Goal: Transaction & Acquisition: Purchase product/service

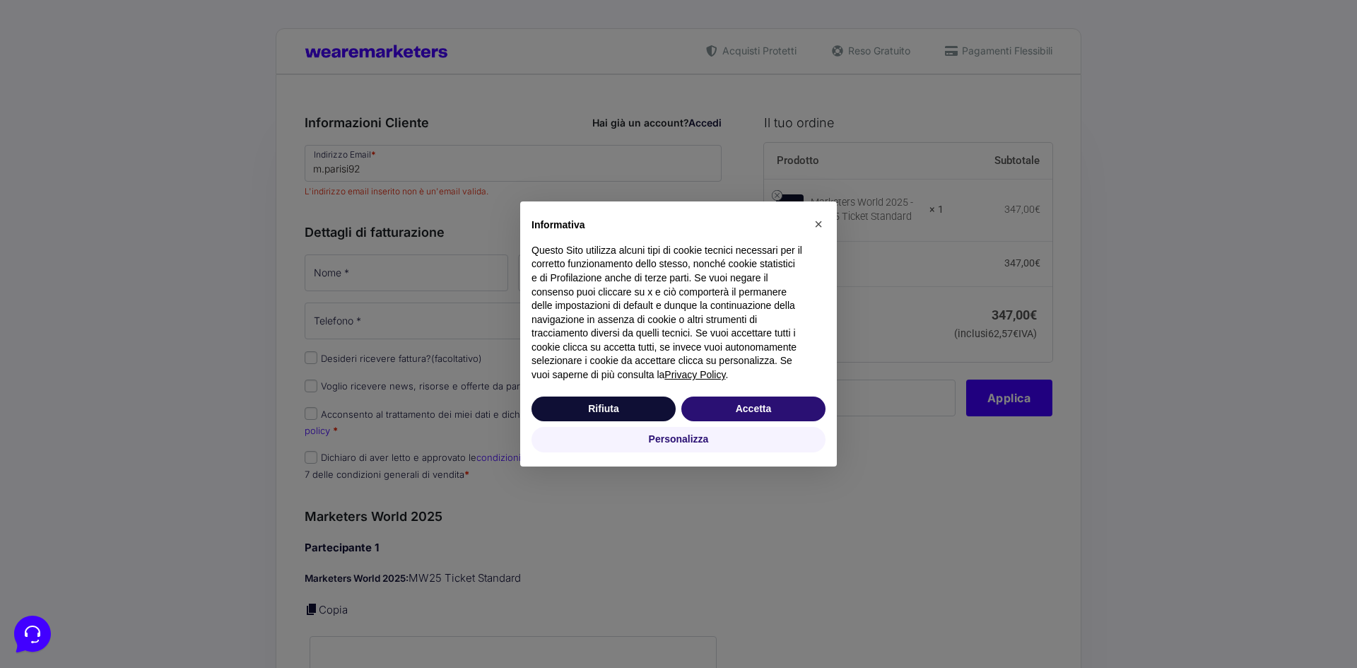
type input "[EMAIL_ADDRESS][DOMAIN_NAME]"
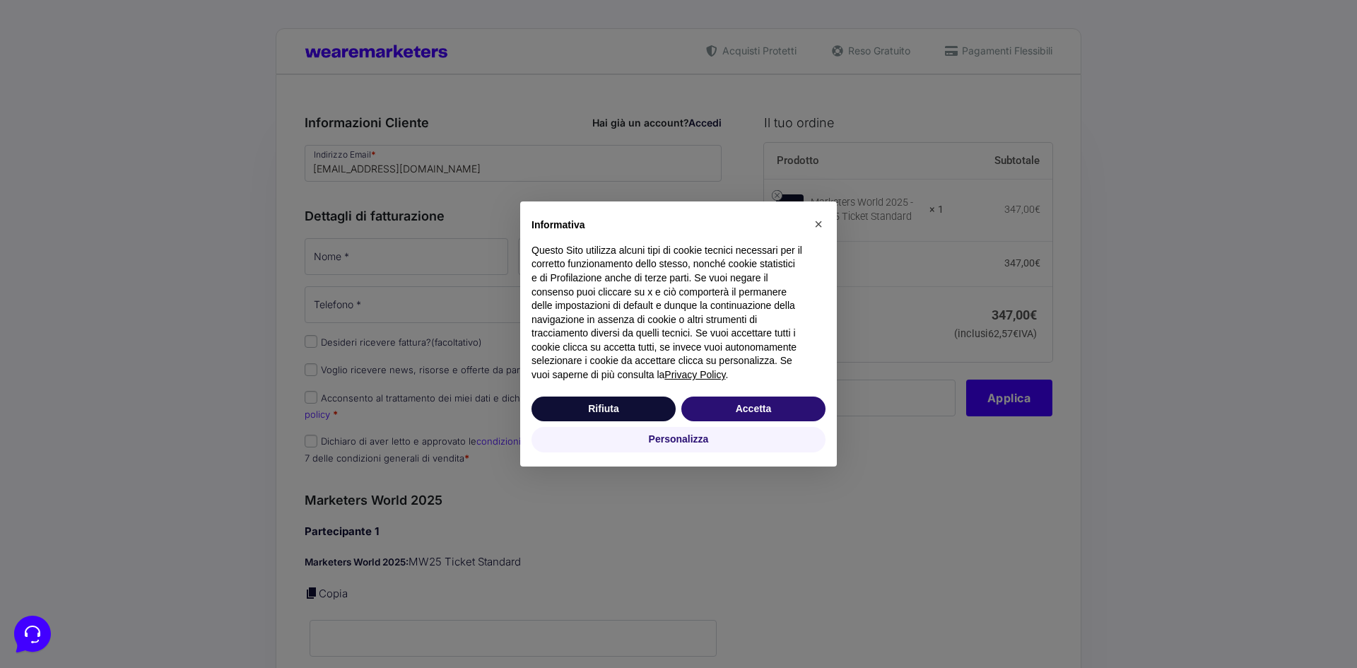
click at [406, 184] on div "× Informativa Questo Sito utilizza alcuni tipi di cookie tecnici necessari per …" at bounding box center [678, 334] width 1357 height 668
click at [815, 414] on button "Accetta" at bounding box center [753, 408] width 144 height 25
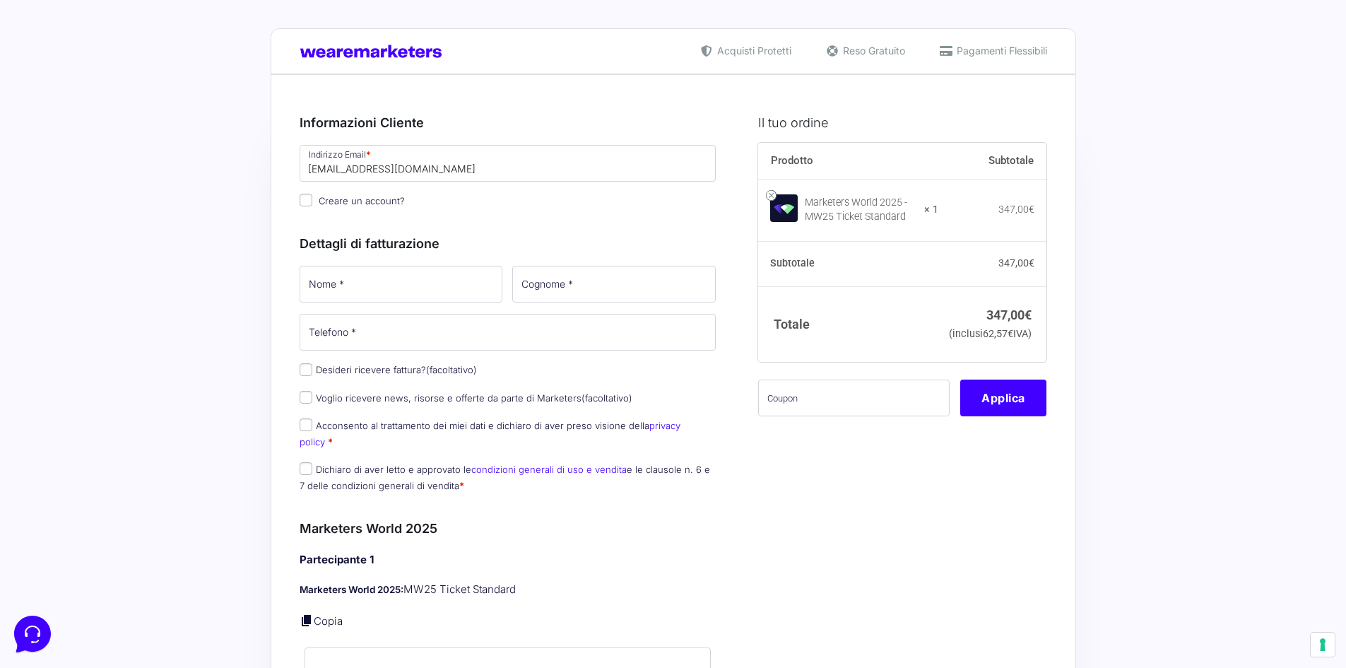
drag, startPoint x: 447, startPoint y: 204, endPoint x: 450, endPoint y: 197, distance: 7.9
click at [447, 204] on p "Creare un account?" at bounding box center [508, 201] width 427 height 20
click at [458, 167] on input "[EMAIL_ADDRESS][DOMAIN_NAME]" at bounding box center [508, 163] width 417 height 37
click at [599, 223] on div "Dettagli di fatturazione Nome * Cognome * Telefono * Desideri ricevere fattura?…" at bounding box center [508, 360] width 417 height 285
click at [431, 288] on input "Nome *" at bounding box center [401, 284] width 203 height 37
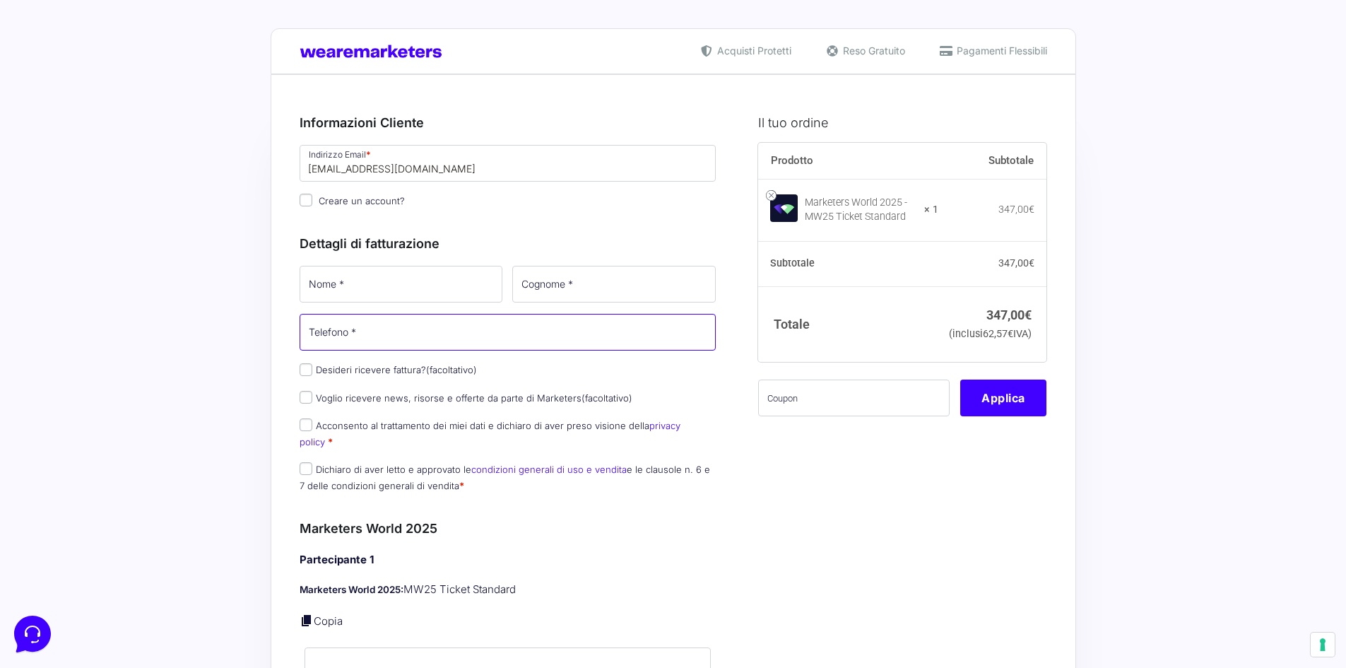
click at [563, 326] on div "Nome * Cognome * Telefono * Desideri ricevere fattura? (facoltativo) Ragione So…" at bounding box center [508, 384] width 427 height 240
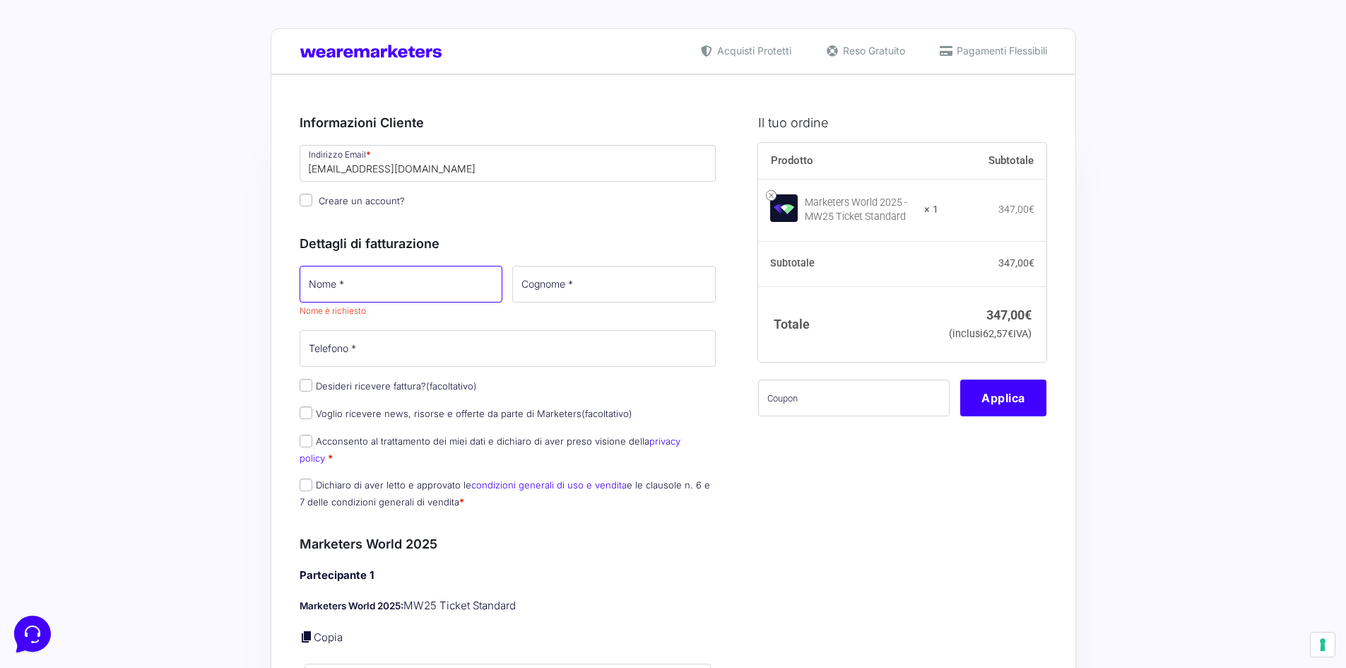
click at [436, 285] on input "Nome *" at bounding box center [401, 284] width 203 height 37
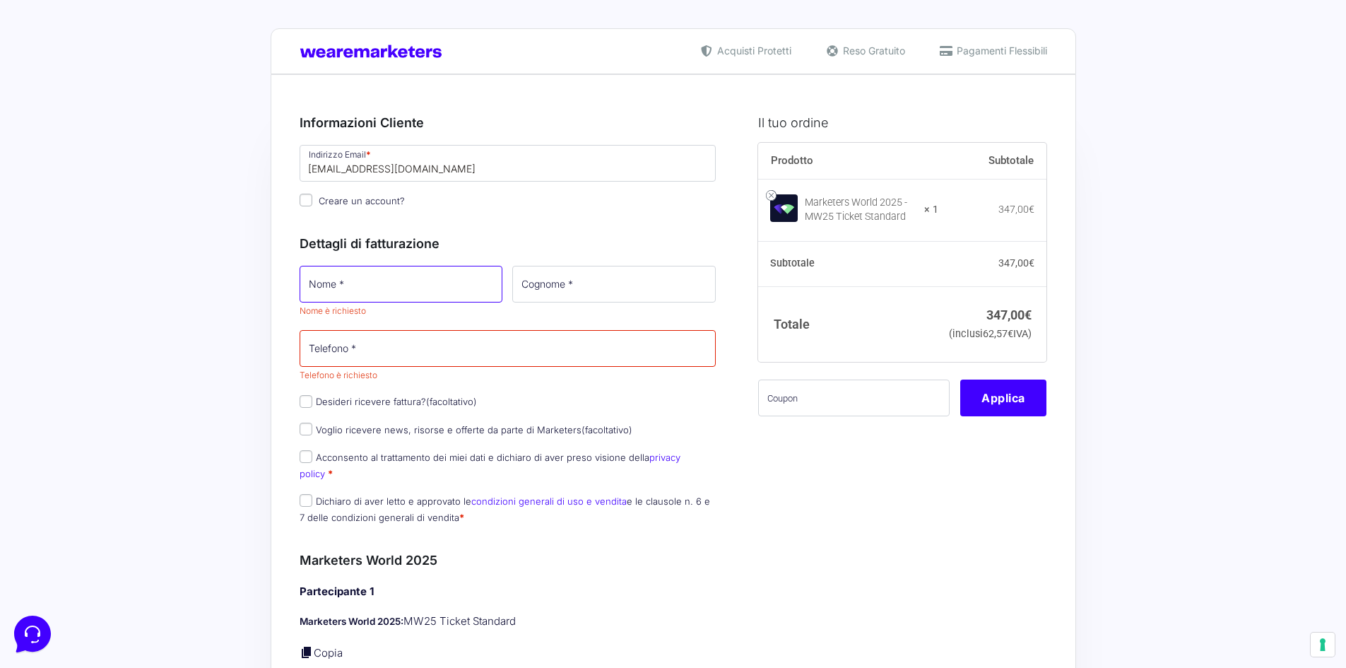
type input "[PERSON_NAME]"
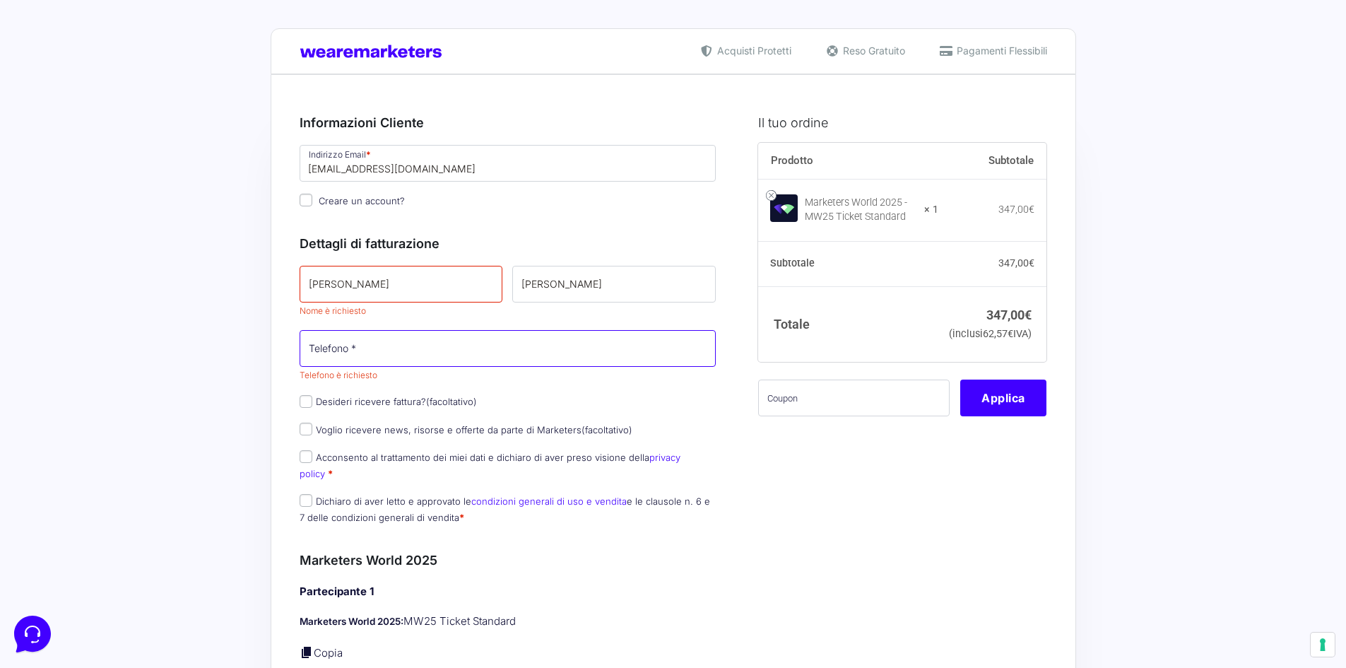
type input "[PHONE_NUMBER]"
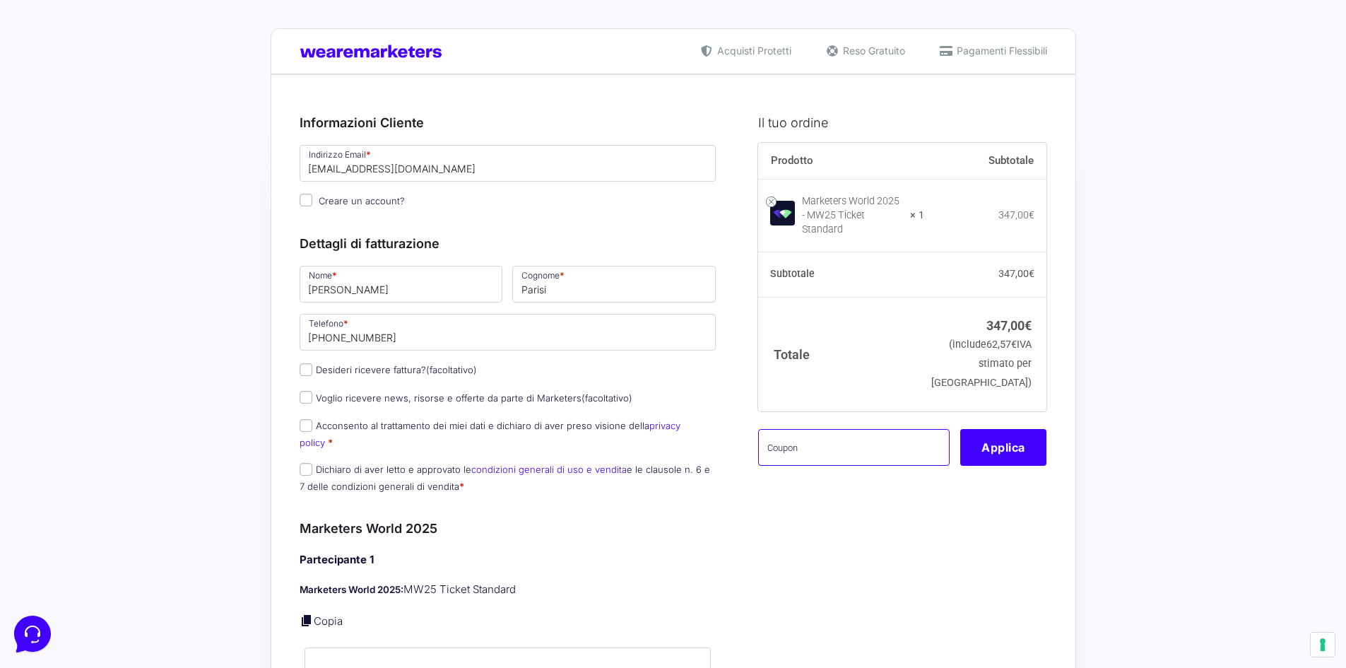
click at [769, 431] on input "text" at bounding box center [853, 447] width 191 height 37
paste input "MPRO20OFFWORLD"
type input "MPRO20OFFWORLD"
click at [996, 451] on button "Applica" at bounding box center [1003, 447] width 86 height 37
click at [996, 443] on button "Applica" at bounding box center [1003, 447] width 86 height 37
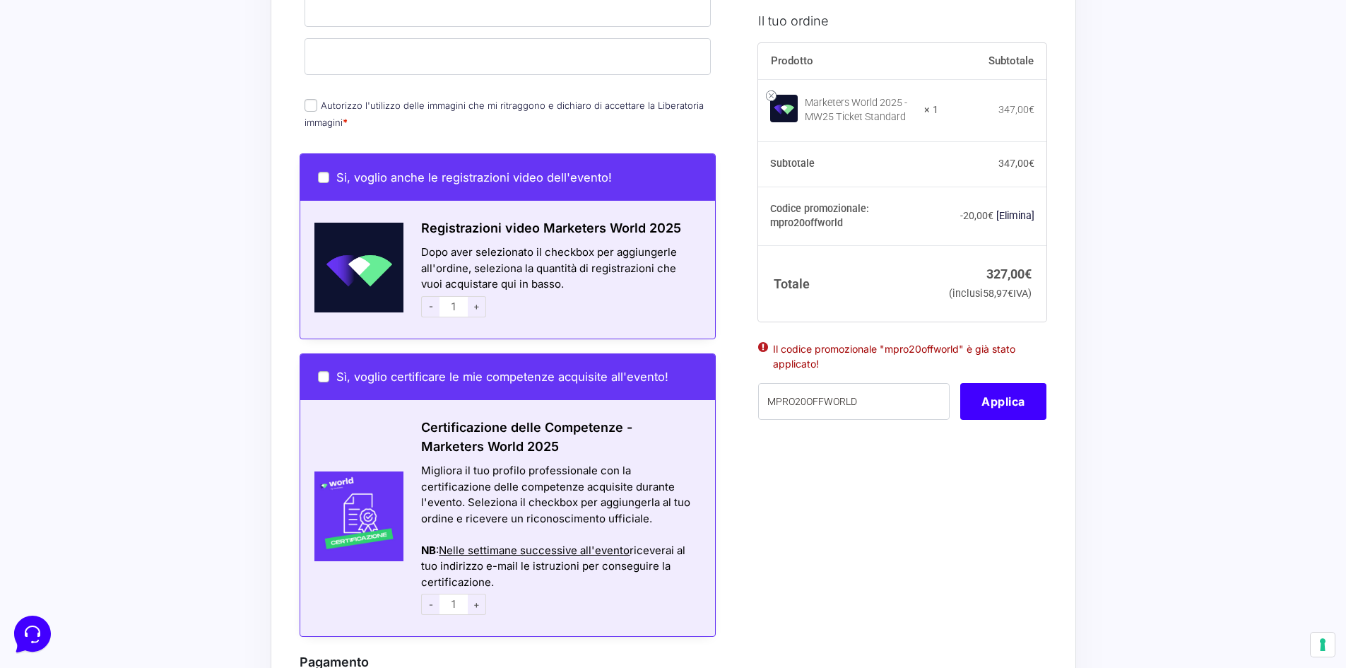
scroll to position [777, 0]
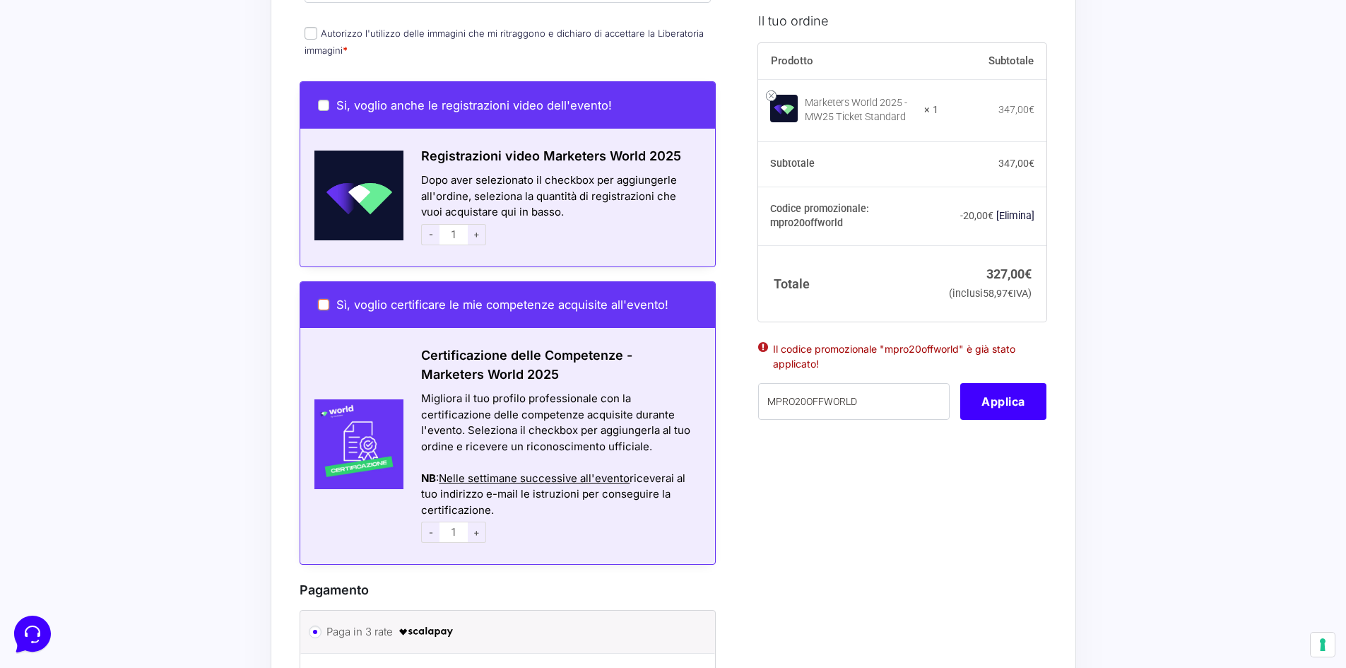
click at [321, 299] on input "Sì, voglio certificare le mie competenze acquisite all'evento!" at bounding box center [323, 304] width 11 height 11
checkbox input "true"
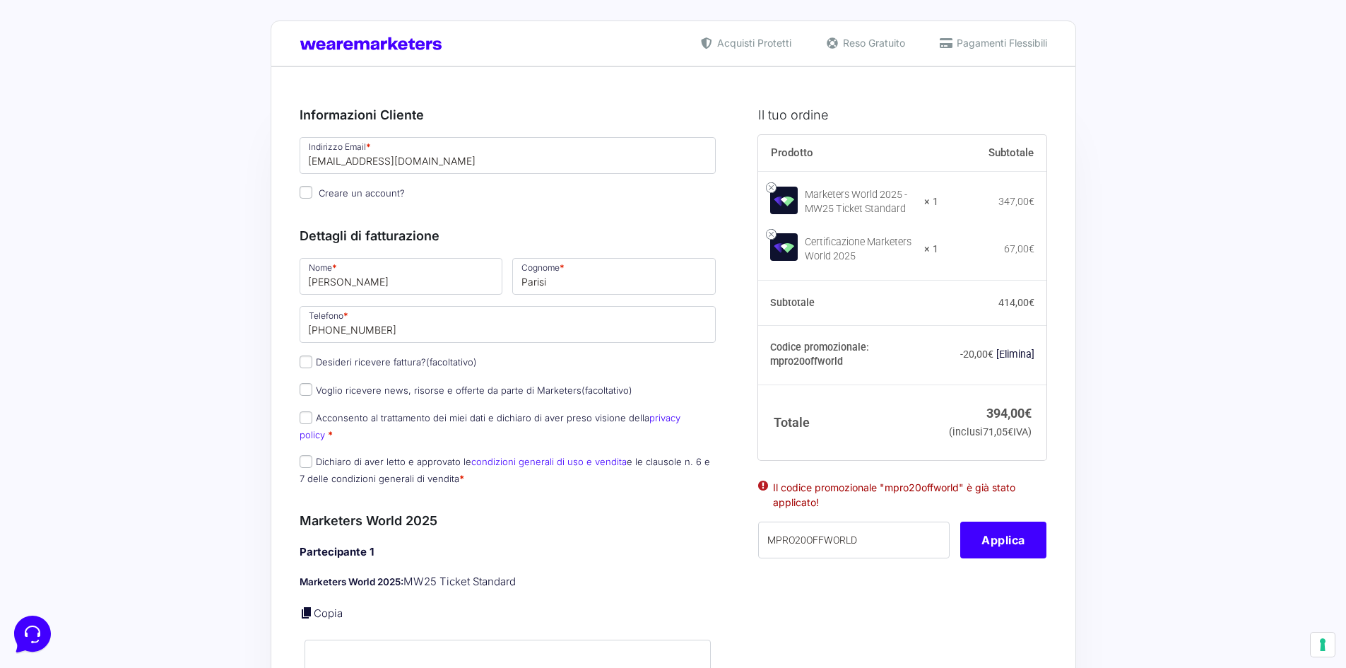
scroll to position [0, 0]
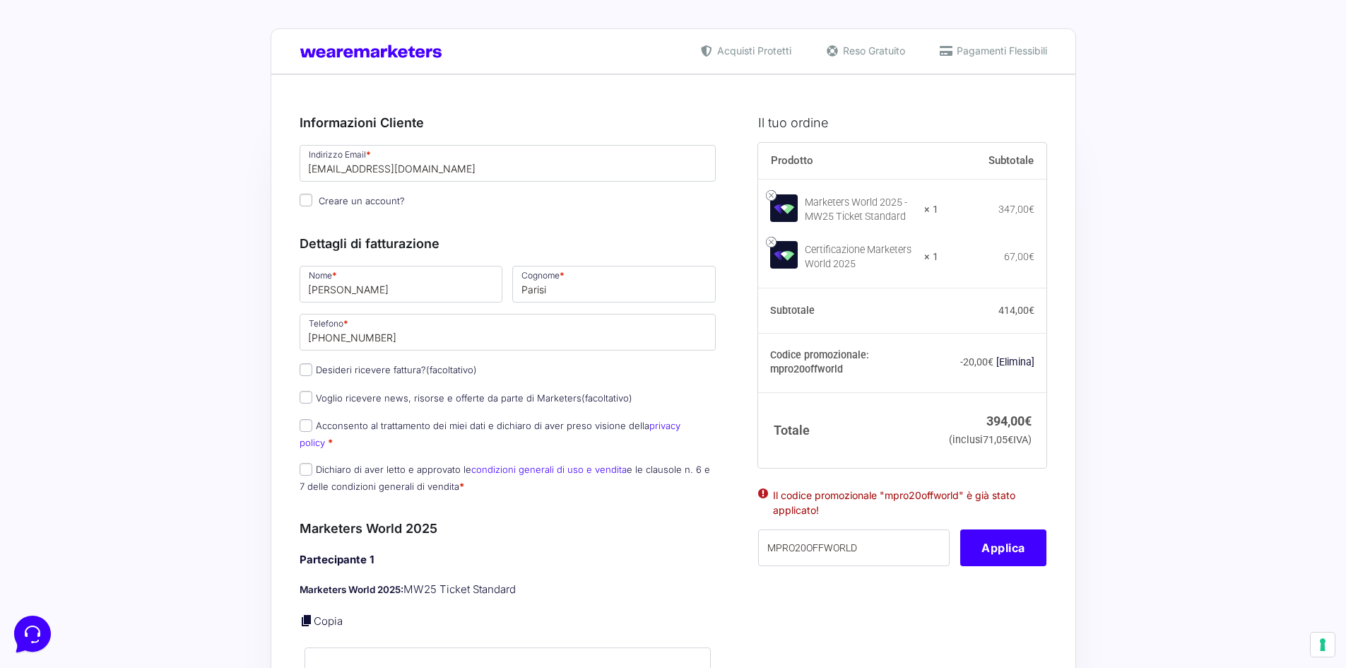
click at [709, 519] on h3 "Marketers World 2025" at bounding box center [508, 528] width 417 height 19
click at [969, 566] on button "Applica" at bounding box center [1003, 547] width 86 height 37
click at [990, 560] on button "Applica" at bounding box center [1003, 547] width 86 height 37
drag, startPoint x: 889, startPoint y: 553, endPoint x: 687, endPoint y: 552, distance: 201.4
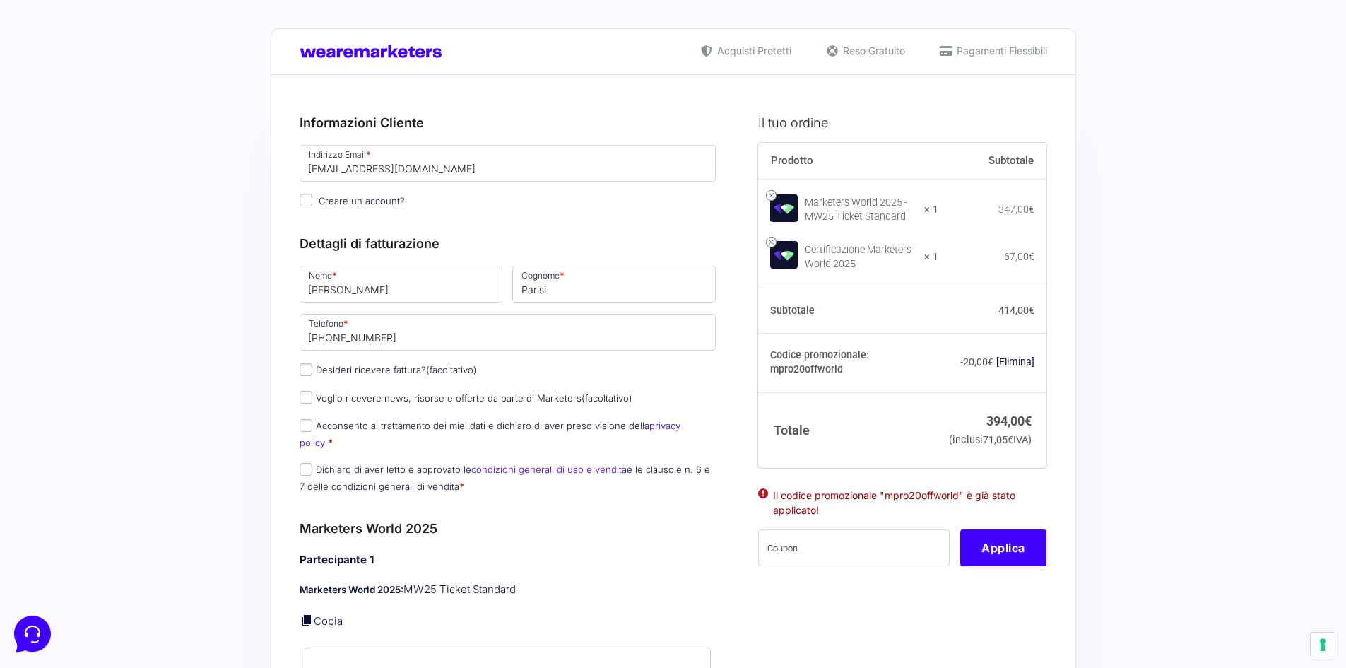
click at [685, 552] on h4 "Partecipante 1" at bounding box center [508, 560] width 417 height 16
click at [758, 503] on ul "Il codice promozionale "mpro20offworld" è già stato applicato!" at bounding box center [902, 507] width 288 height 44
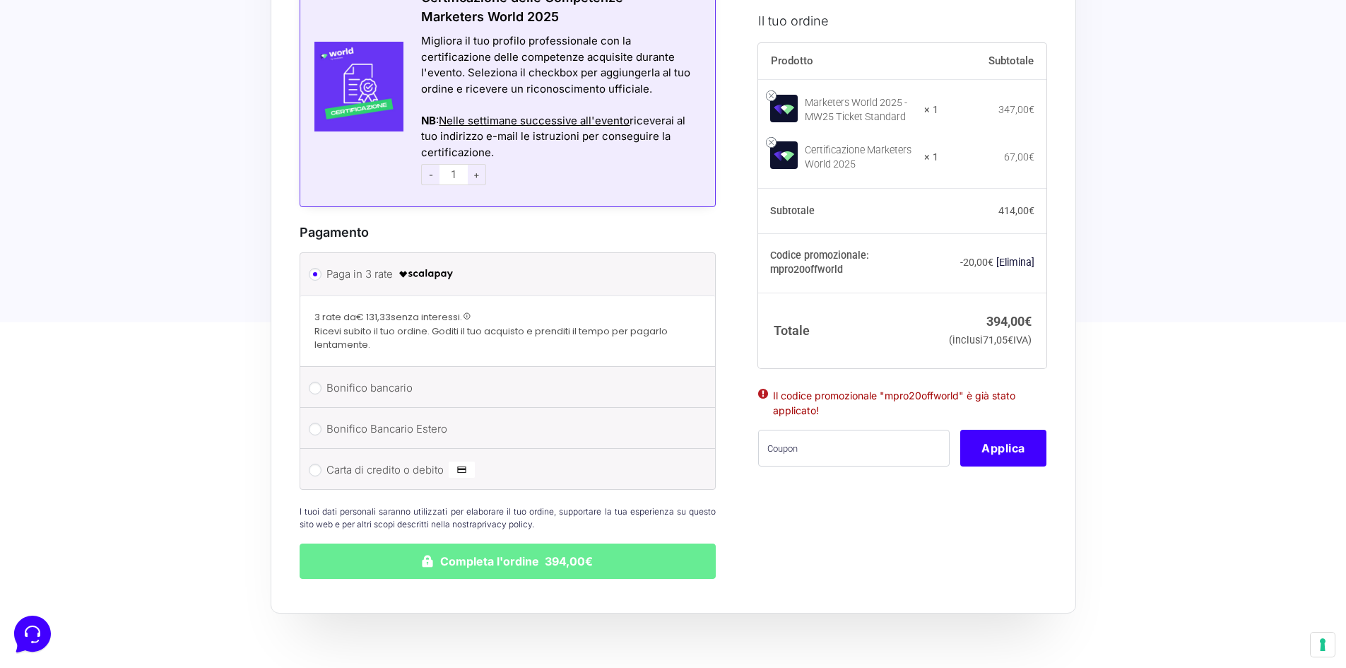
scroll to position [1228, 0]
